Goal: Transaction & Acquisition: Purchase product/service

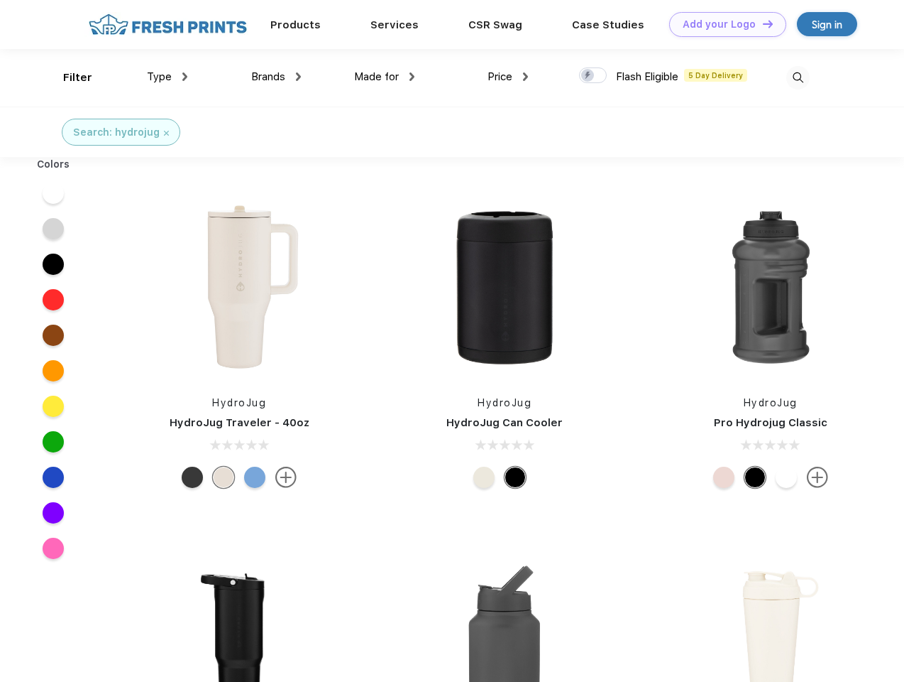
scroll to position [1, 0]
click at [723, 24] on link "Add your Logo Design Tool" at bounding box center [727, 24] width 117 height 25
click at [0, 0] on div "Design Tool" at bounding box center [0, 0] width 0 height 0
click at [762, 23] on link "Add your Logo Design Tool" at bounding box center [727, 24] width 117 height 25
click at [68, 77] on div "Filter" at bounding box center [77, 78] width 29 height 16
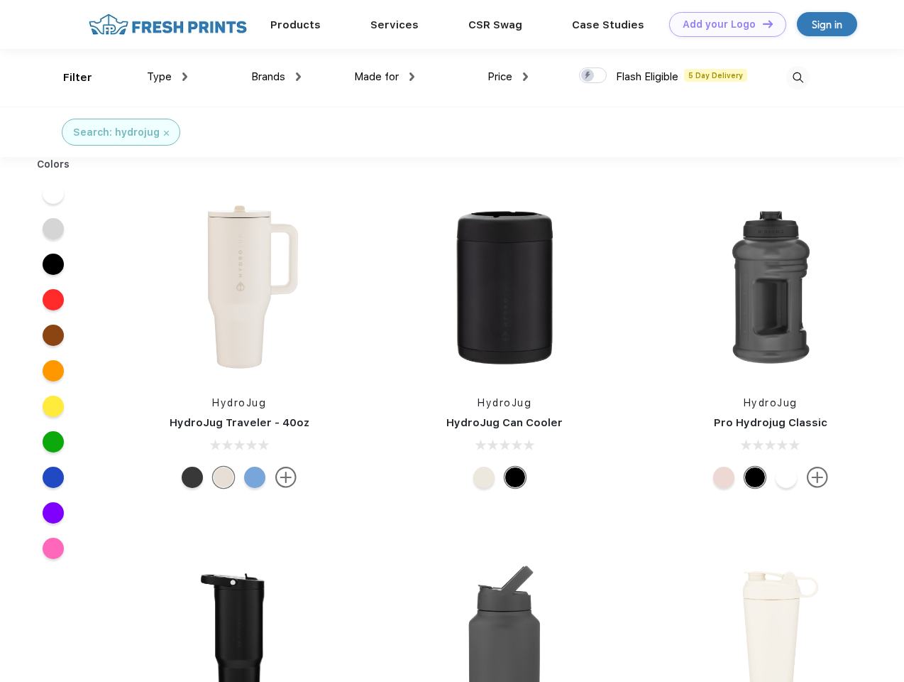
click at [168, 77] on span "Type" at bounding box center [159, 76] width 25 height 13
click at [276, 77] on span "Brands" at bounding box center [268, 76] width 34 height 13
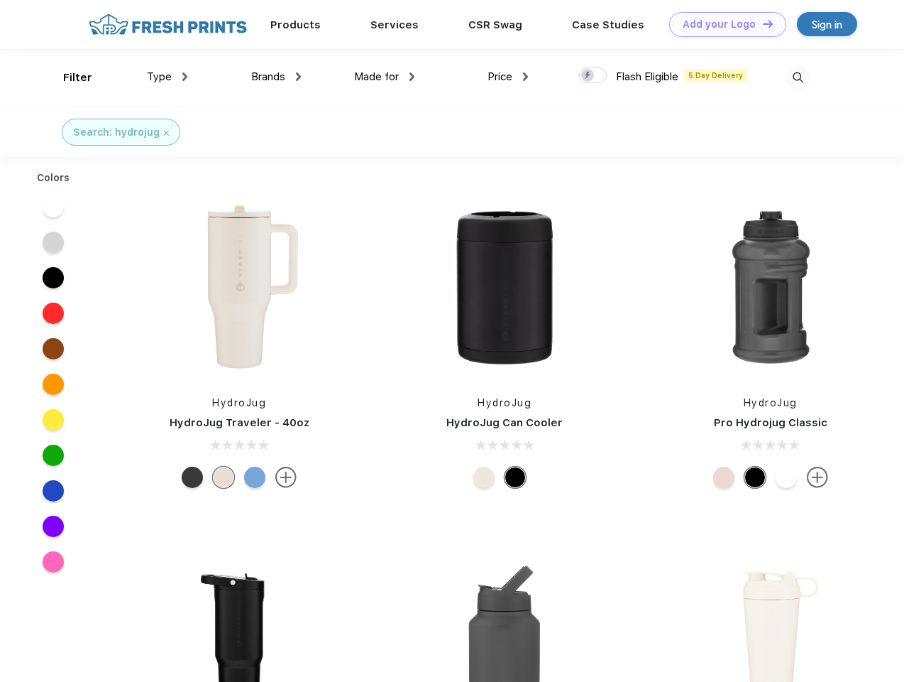
click at [385, 77] on span "Made for" at bounding box center [376, 76] width 45 height 13
click at [508, 77] on span "Price" at bounding box center [500, 76] width 25 height 13
click at [594, 76] on div at bounding box center [593, 75] width 28 height 16
click at [589, 76] on input "checkbox" at bounding box center [583, 71] width 9 height 9
click at [798, 77] on img at bounding box center [798, 77] width 23 height 23
